Goal: Transaction & Acquisition: Book appointment/travel/reservation

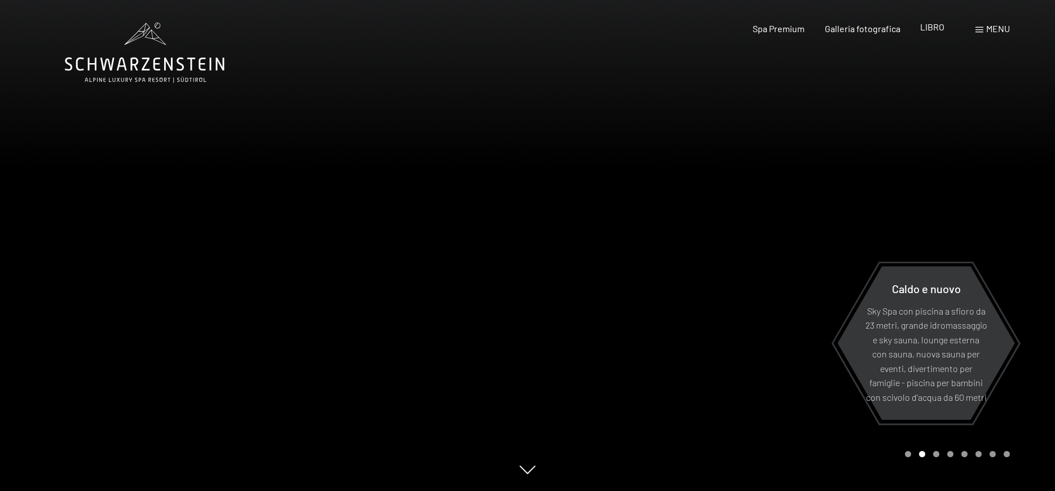
click at [928, 27] on font "LIBRO" at bounding box center [932, 26] width 24 height 11
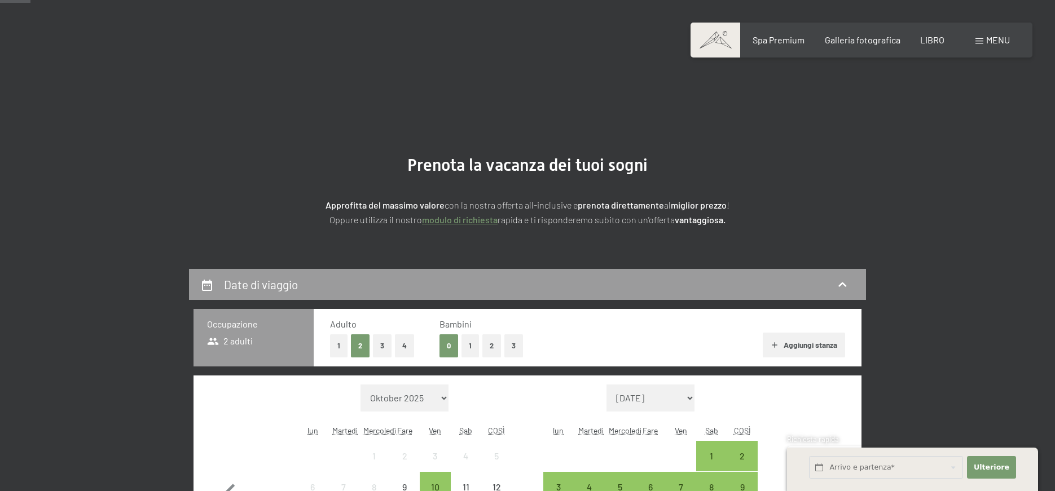
scroll to position [113, 0]
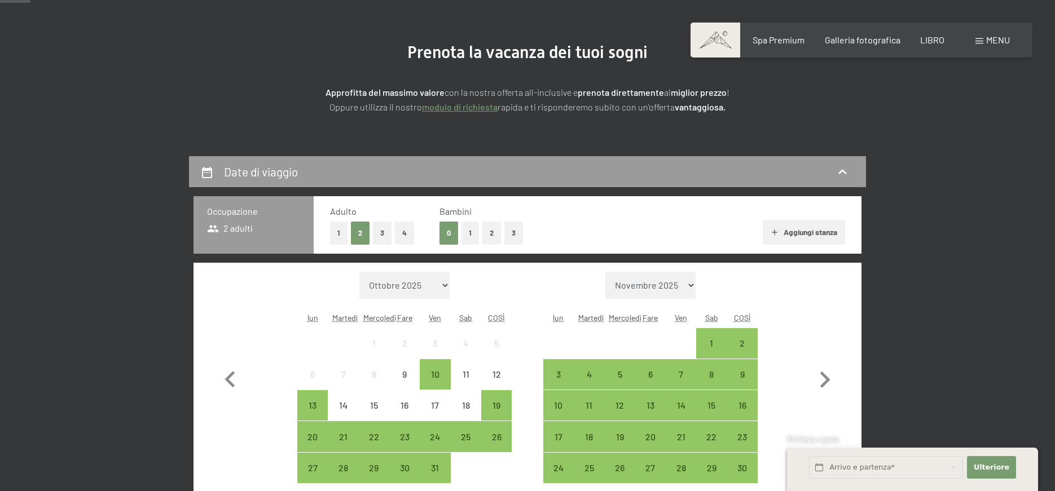
click at [474, 236] on button "1" at bounding box center [469, 233] width 17 height 23
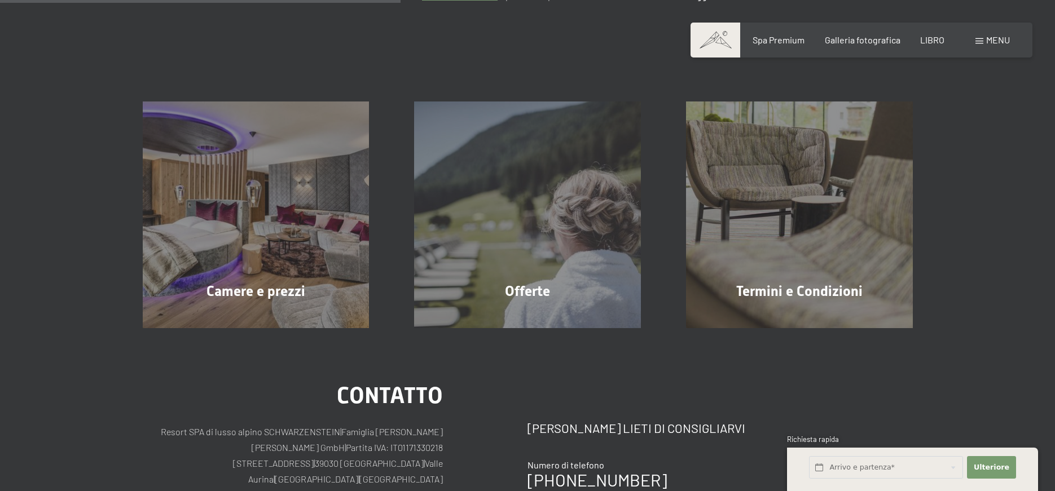
scroll to position [226, 0]
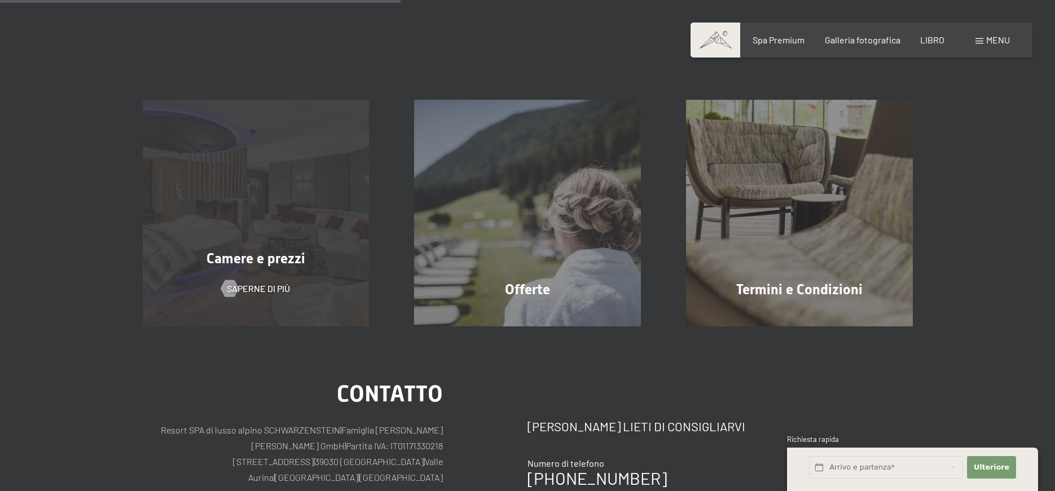
click at [288, 258] on font "Camere e prezzi" at bounding box center [255, 258] width 99 height 16
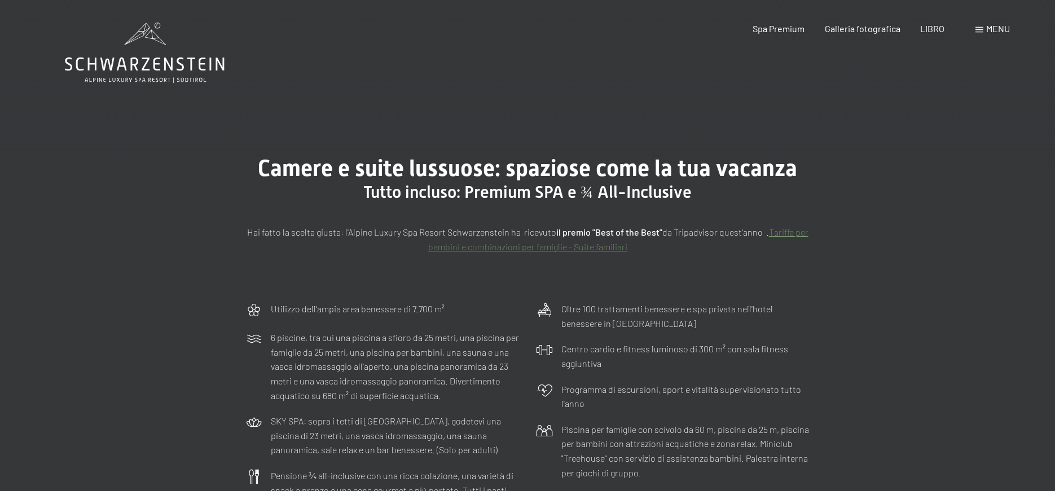
click at [994, 27] on font "menu" at bounding box center [998, 28] width 24 height 11
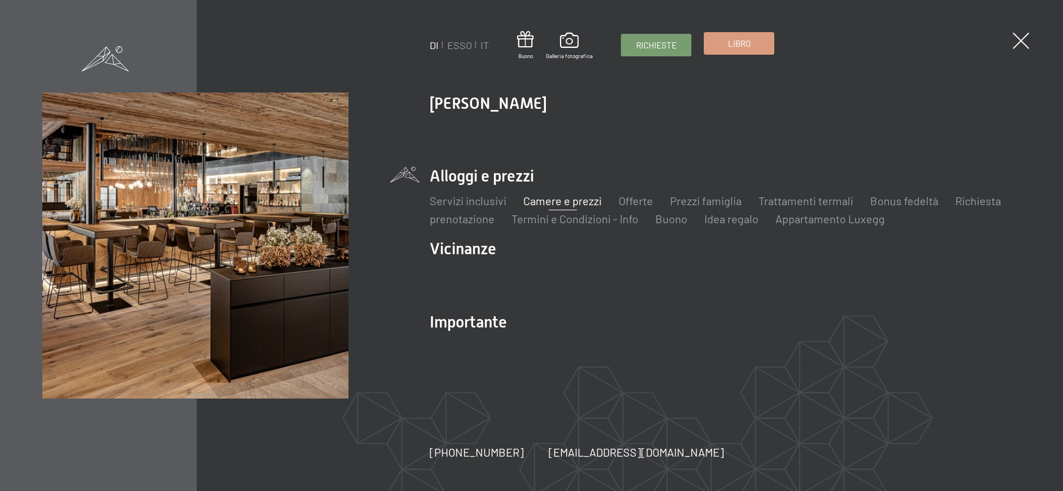
click at [747, 44] on font "Libro" at bounding box center [739, 43] width 23 height 10
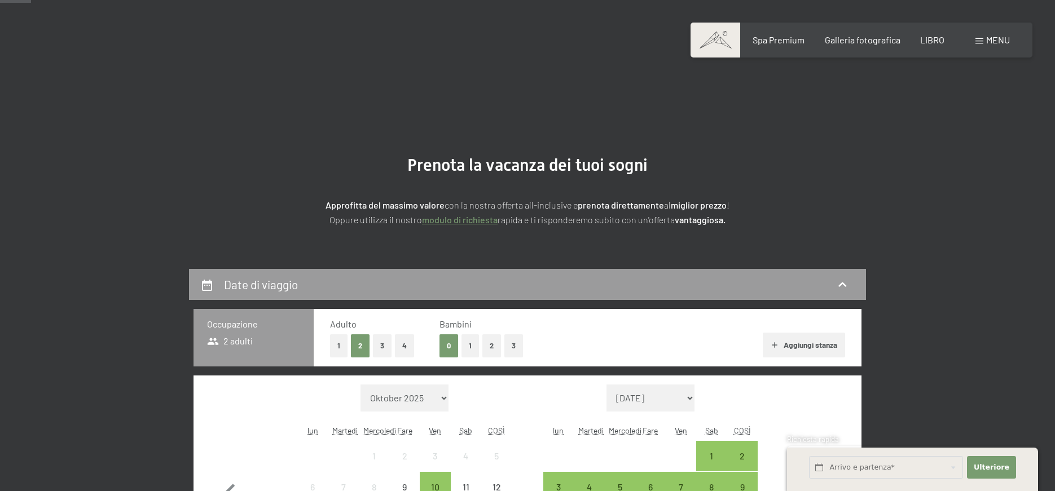
click at [471, 342] on font "1" at bounding box center [470, 346] width 3 height 9
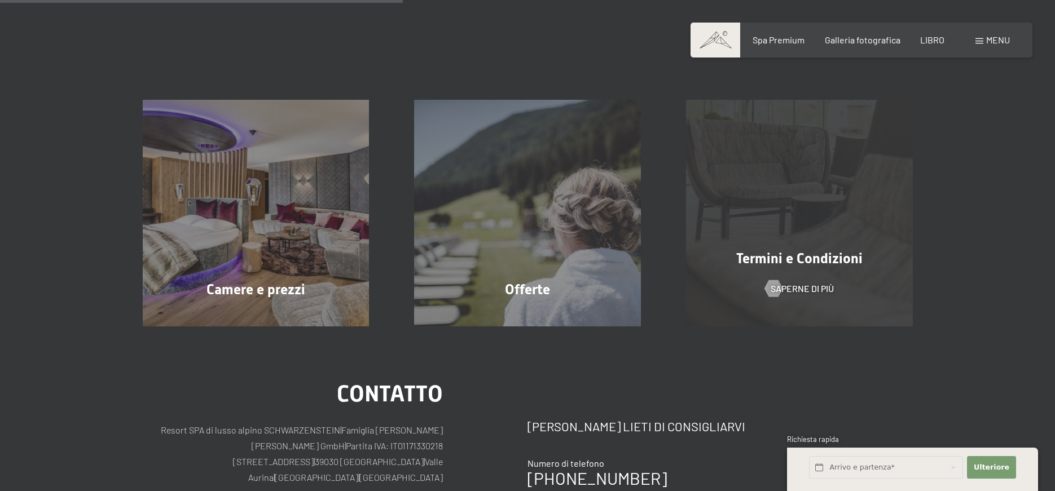
scroll to position [395, 0]
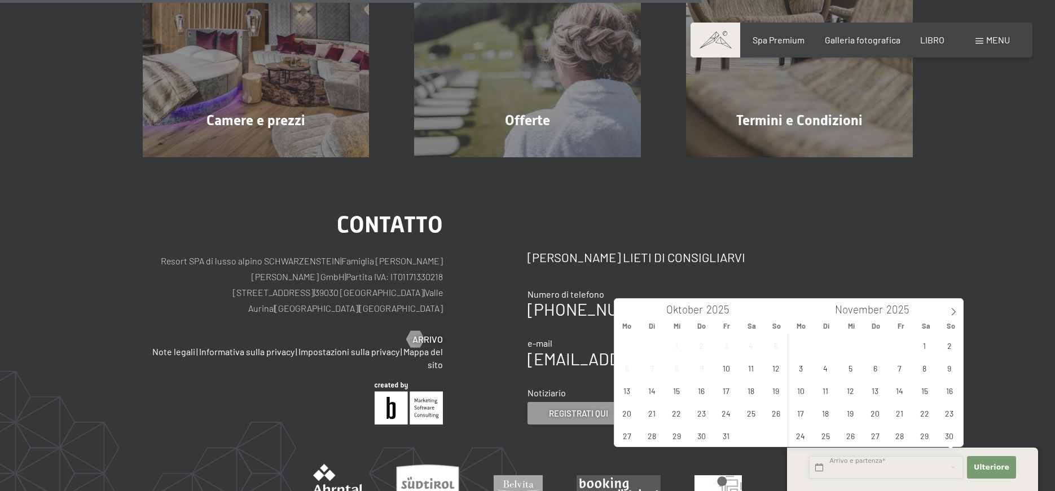
click at [852, 471] on input "text" at bounding box center [886, 467] width 154 height 23
click at [955, 311] on icon at bounding box center [953, 312] width 8 height 8
type input "2026"
click at [955, 311] on icon at bounding box center [953, 312] width 8 height 8
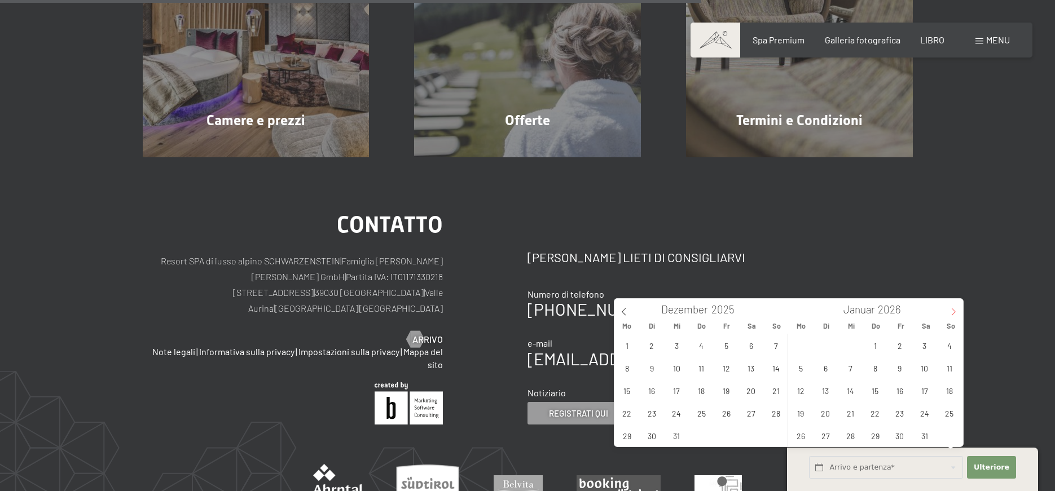
type input "2026"
click at [955, 311] on icon at bounding box center [953, 312] width 8 height 8
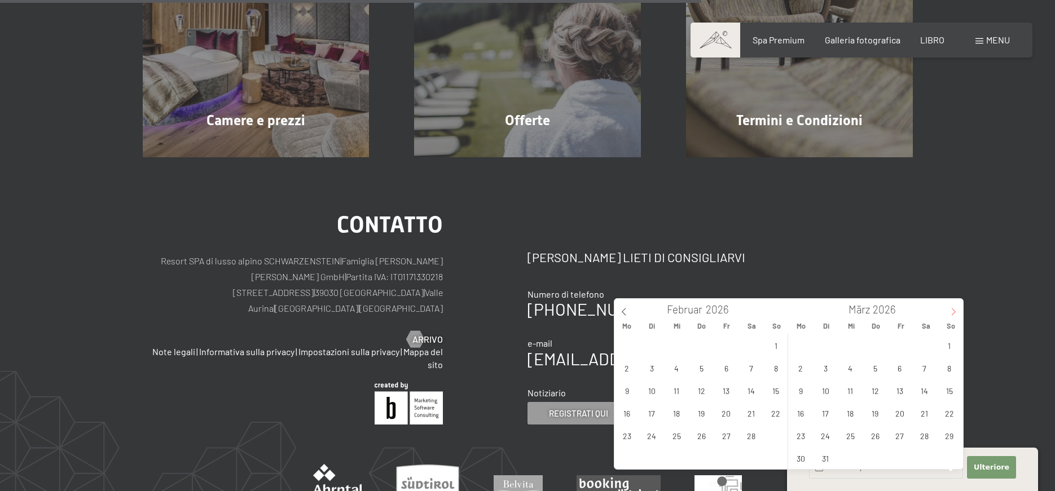
click at [955, 311] on icon at bounding box center [953, 312] width 8 height 8
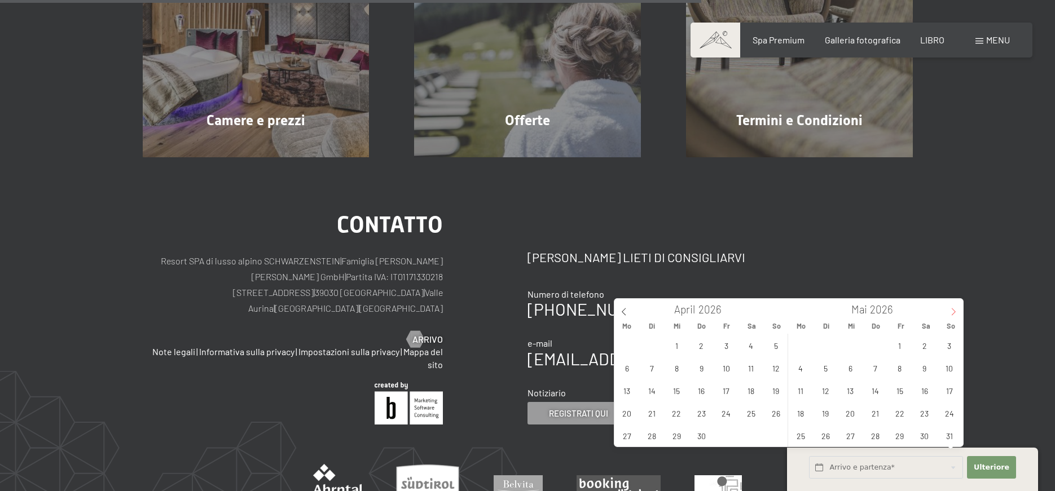
click at [955, 311] on icon at bounding box center [953, 312] width 8 height 8
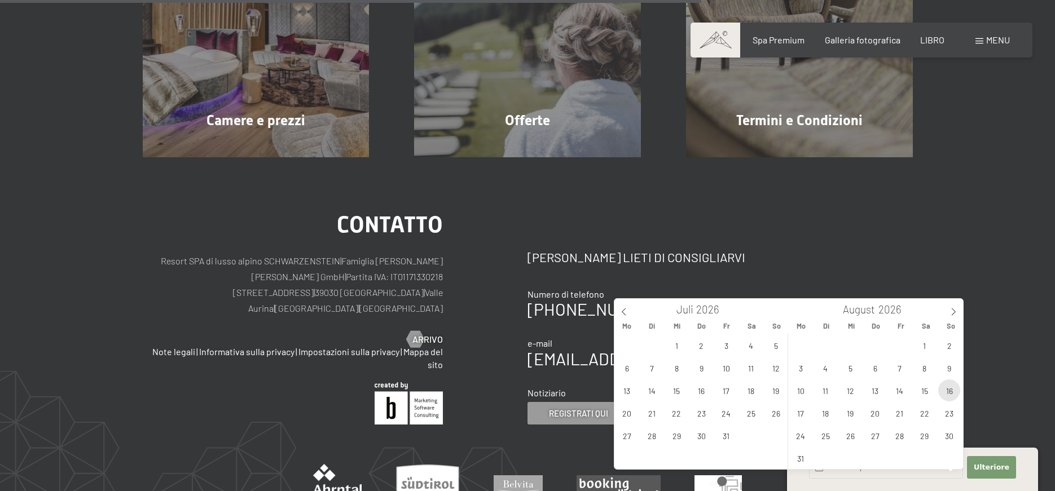
click at [954, 390] on span "16" at bounding box center [949, 391] width 22 height 22
click at [952, 414] on span "23" at bounding box center [949, 413] width 22 height 22
type input "So. 16.08.2026 - So. 23.08.2026"
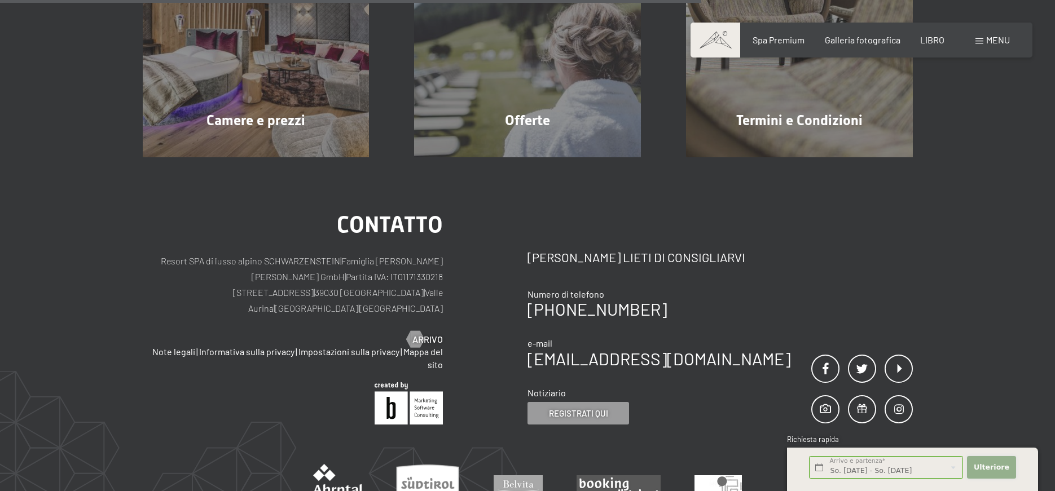
click at [992, 467] on font "Ulteriore" at bounding box center [991, 467] width 36 height 8
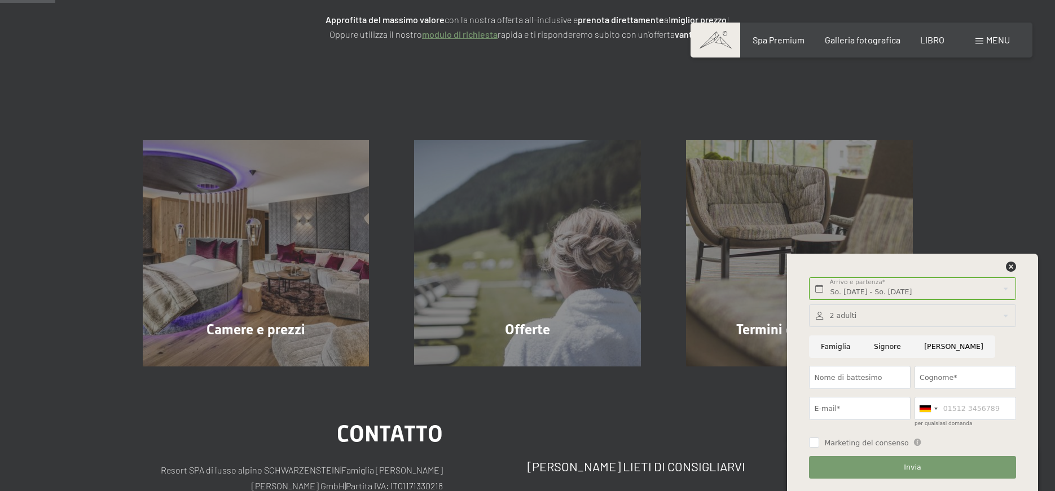
scroll to position [0, 0]
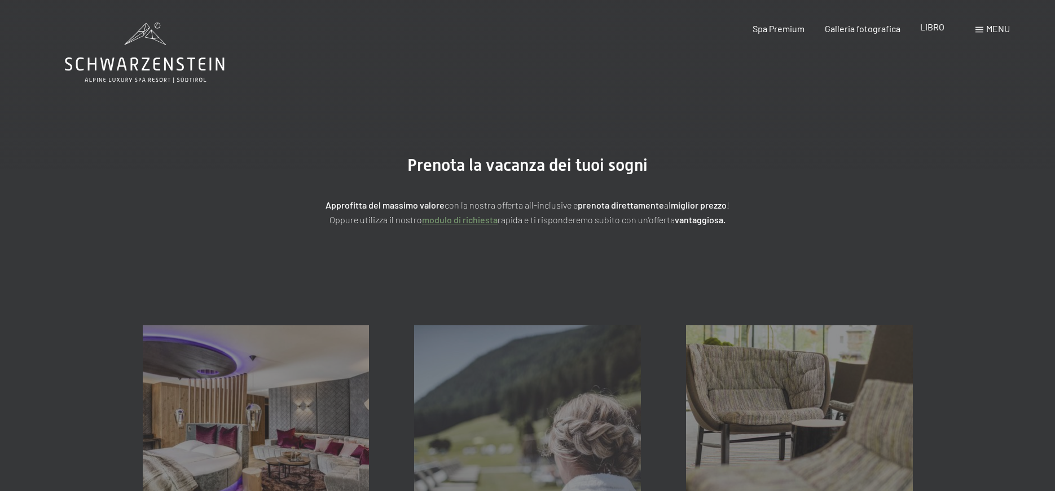
click at [929, 29] on font "LIBRO" at bounding box center [932, 26] width 24 height 11
click at [932, 27] on font "LIBRO" at bounding box center [932, 26] width 24 height 11
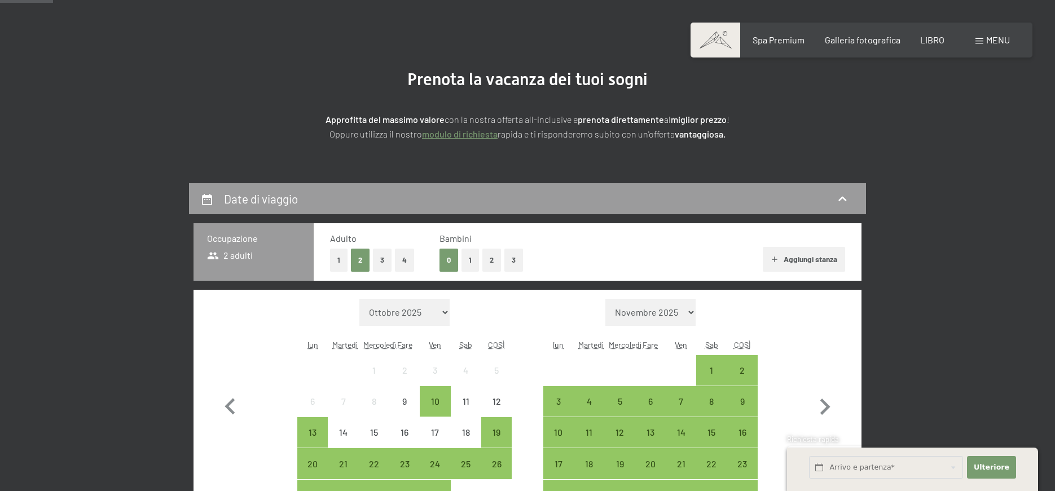
scroll to position [199, 0]
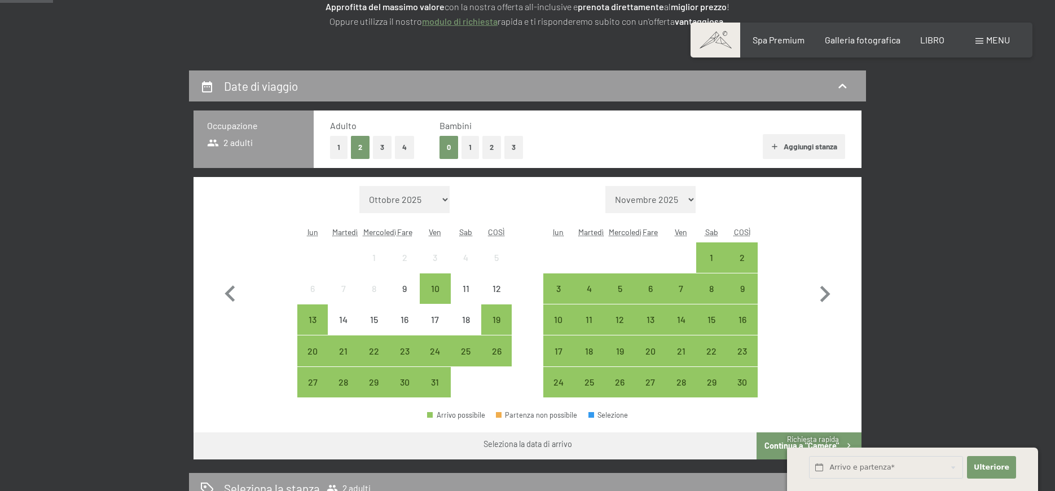
click at [472, 147] on button "1" at bounding box center [469, 147] width 17 height 23
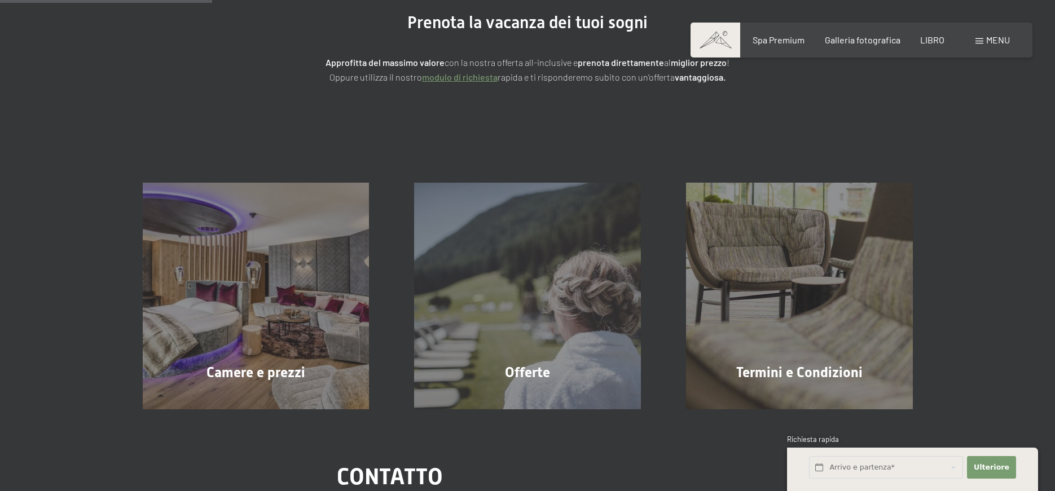
scroll to position [0, 0]
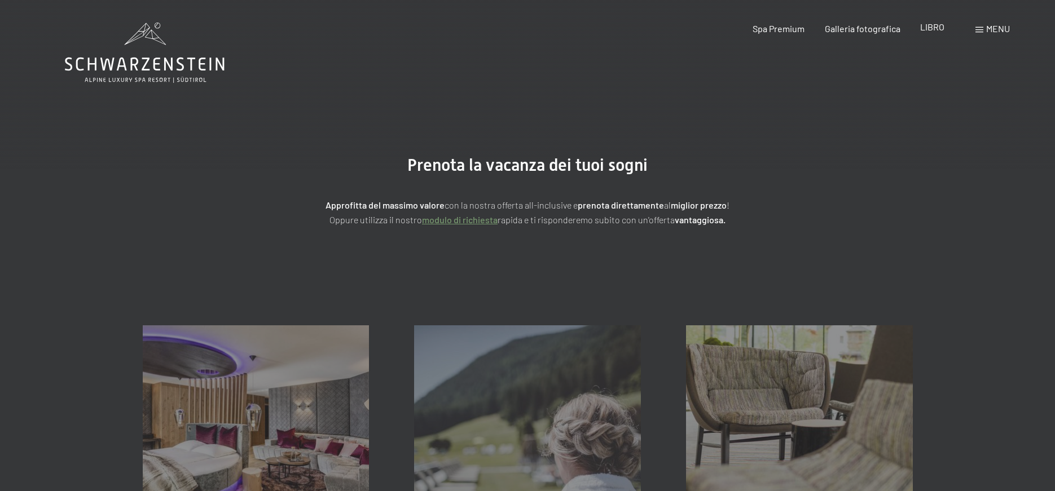
click at [934, 29] on font "LIBRO" at bounding box center [932, 26] width 24 height 11
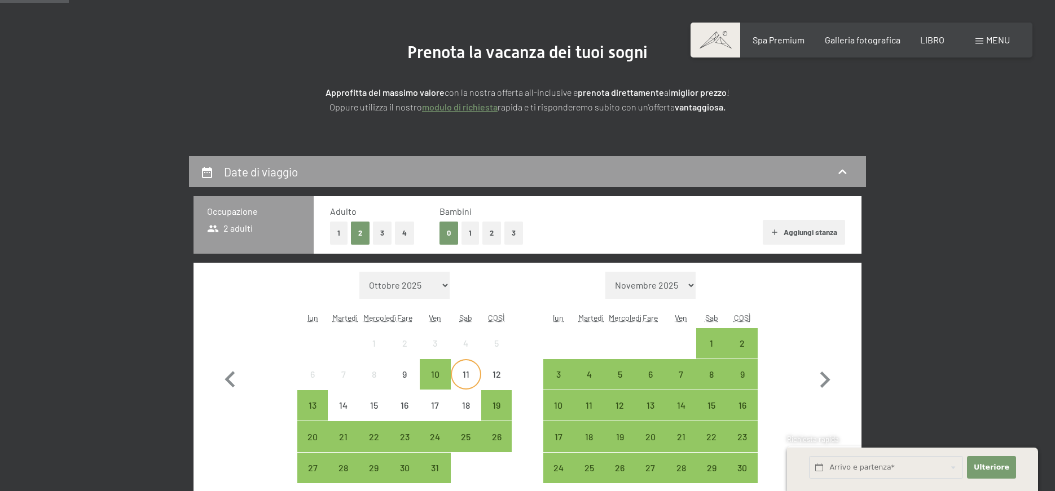
scroll to position [282, 0]
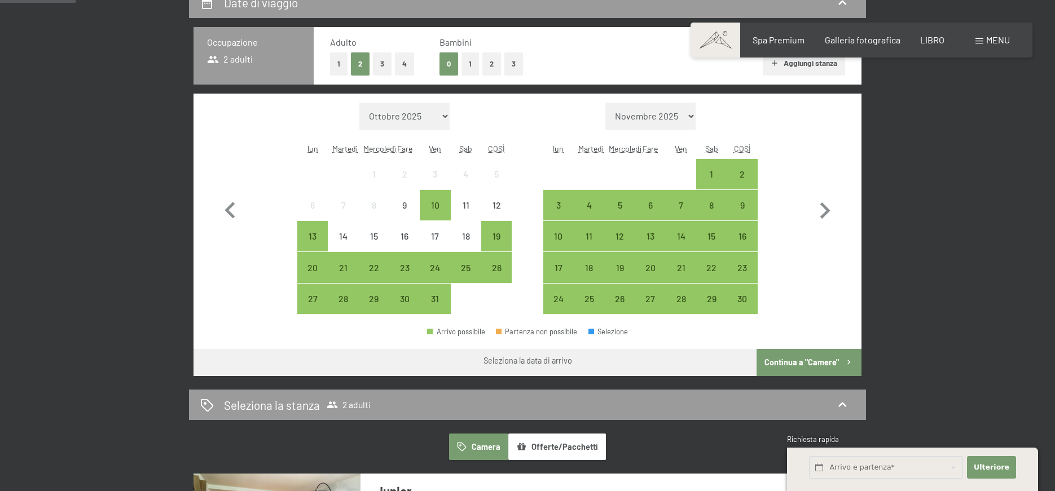
click at [442, 117] on select "Ottobre 2025 Novembre 2025 Dicembre 2025 Gennaio 2026 Febbraio 2026 Marzo 2026 …" at bounding box center [404, 116] width 90 height 27
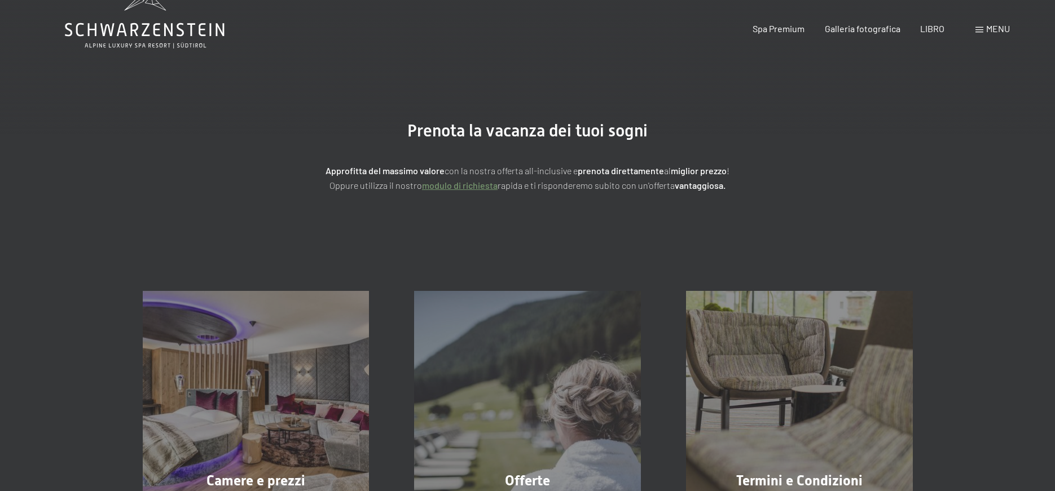
scroll to position [0, 0]
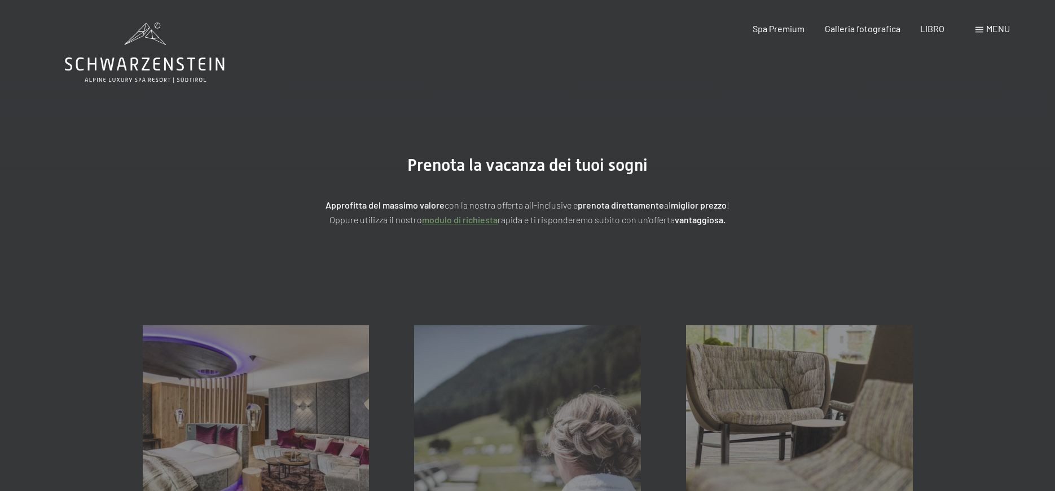
click at [208, 63] on icon at bounding box center [145, 53] width 160 height 60
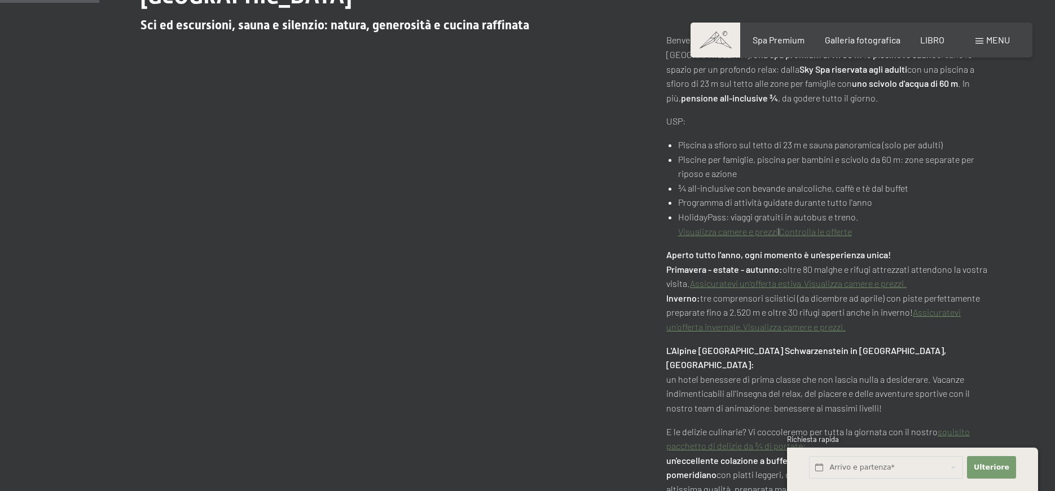
scroll to position [677, 0]
